Goal: Transaction & Acquisition: Purchase product/service

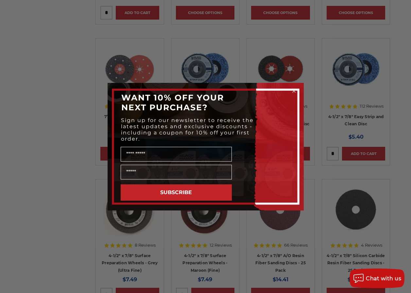
scroll to position [490, 0]
click at [296, 92] on circle "Close dialog" at bounding box center [293, 91] width 6 height 6
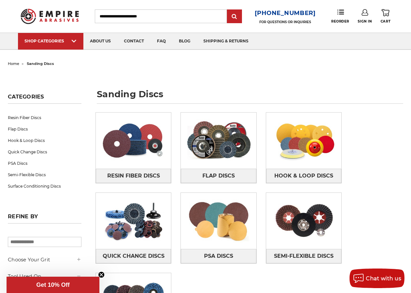
scroll to position [0, 0]
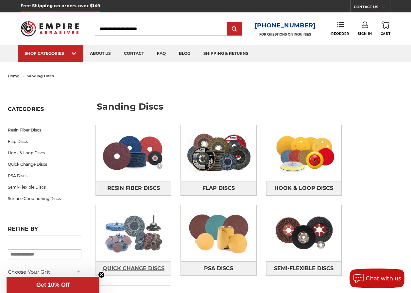
click at [164, 263] on span "Quick Change Discs" at bounding box center [134, 268] width 62 height 11
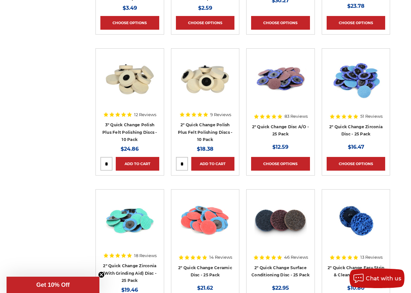
scroll to position [425, 0]
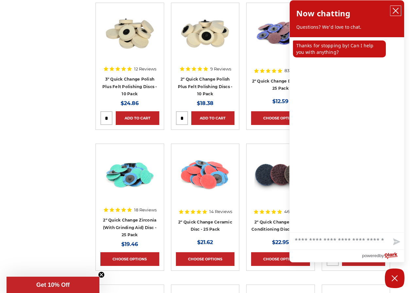
click at [397, 8] on icon "close chatbox" at bounding box center [395, 11] width 7 height 7
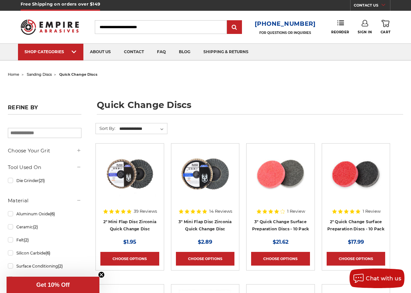
scroll to position [0, 0]
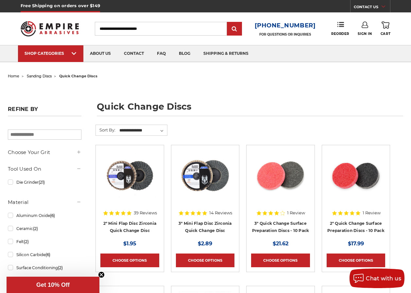
click at [134, 30] on input "Search" at bounding box center [161, 29] width 132 height 14
type input "******"
click at [228, 23] on input "submit" at bounding box center [234, 29] width 13 height 13
